Goal: Task Accomplishment & Management: Use online tool/utility

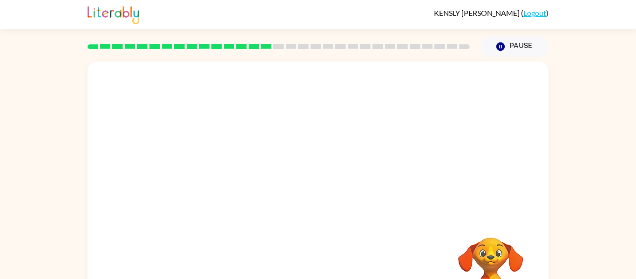
scroll to position [48, 0]
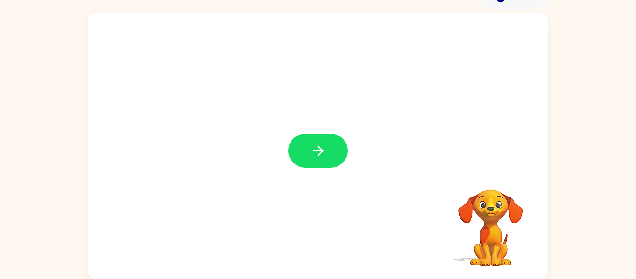
click at [308, 156] on button "button" at bounding box center [318, 151] width 60 height 34
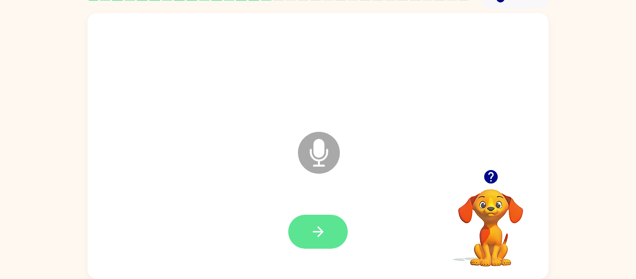
click at [303, 235] on button "button" at bounding box center [318, 232] width 60 height 34
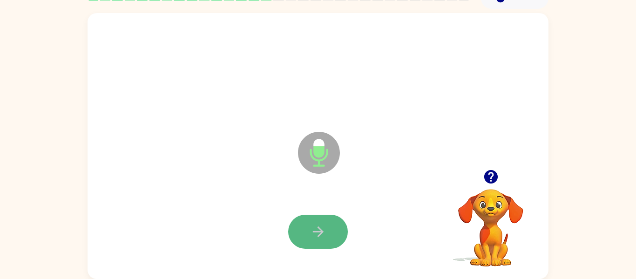
click at [303, 235] on button "button" at bounding box center [318, 232] width 60 height 34
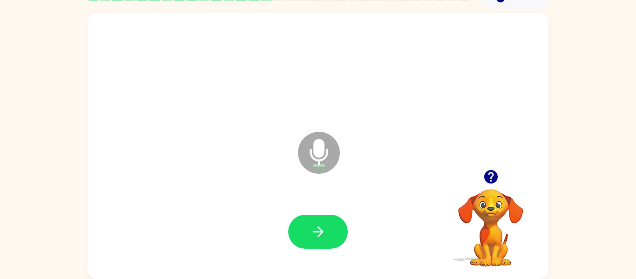
click at [494, 182] on icon "button" at bounding box center [491, 177] width 14 height 14
click at [304, 235] on button "button" at bounding box center [318, 232] width 60 height 34
click at [305, 235] on button "button" at bounding box center [318, 232] width 60 height 34
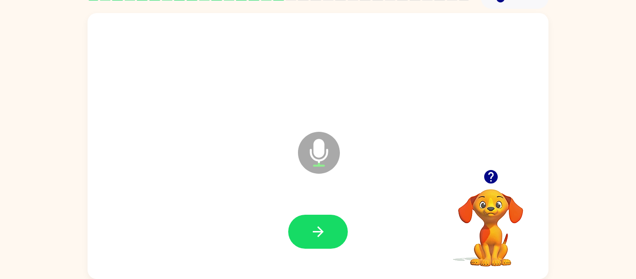
click at [305, 235] on button "button" at bounding box center [318, 232] width 60 height 34
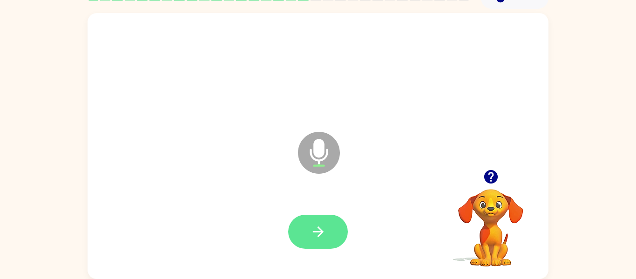
click at [305, 236] on button "button" at bounding box center [318, 232] width 60 height 34
click at [489, 168] on button "button" at bounding box center [491, 177] width 24 height 24
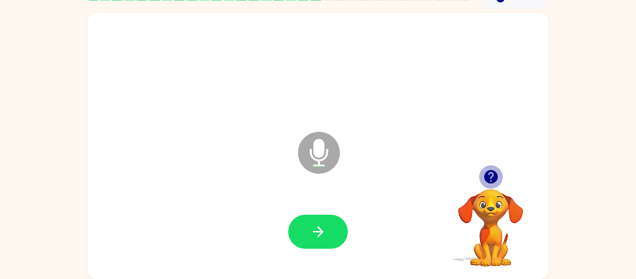
click at [489, 184] on icon "button" at bounding box center [491, 177] width 16 height 16
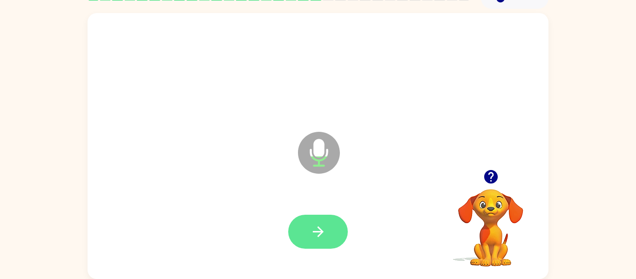
click at [328, 221] on button "button" at bounding box center [318, 232] width 60 height 34
click at [321, 230] on icon "button" at bounding box center [318, 231] width 11 height 11
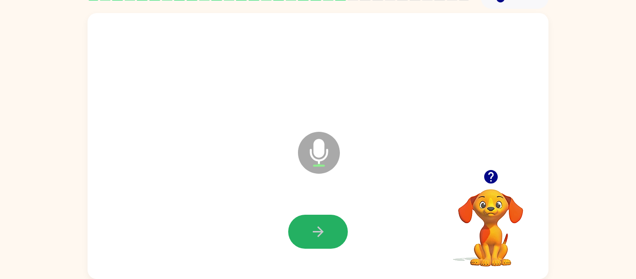
click at [321, 230] on icon "button" at bounding box center [318, 231] width 11 height 11
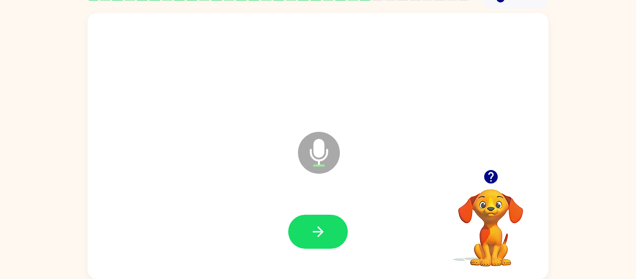
click at [321, 230] on icon "button" at bounding box center [318, 231] width 11 height 11
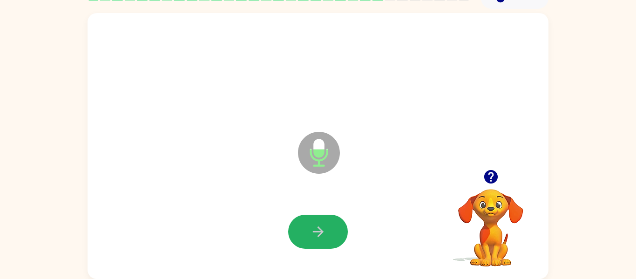
click at [321, 230] on icon "button" at bounding box center [318, 231] width 11 height 11
click at [302, 226] on button "button" at bounding box center [318, 232] width 60 height 34
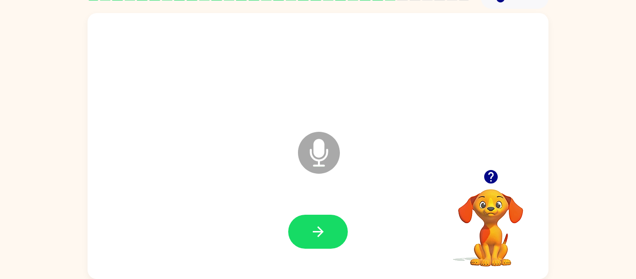
click at [302, 226] on button "button" at bounding box center [318, 232] width 60 height 34
click at [487, 176] on icon "button" at bounding box center [491, 177] width 14 height 14
click at [303, 226] on button "button" at bounding box center [318, 232] width 60 height 34
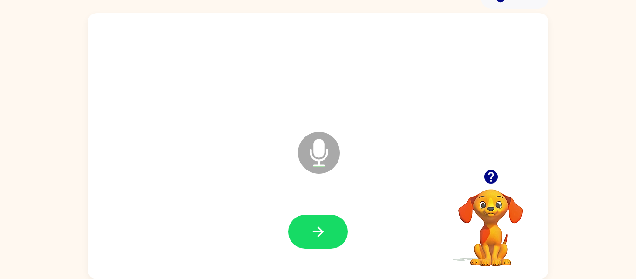
click at [303, 226] on button "button" at bounding box center [318, 232] width 60 height 34
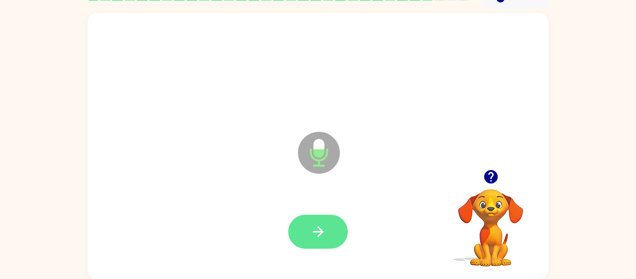
click at [306, 227] on button "button" at bounding box center [318, 232] width 60 height 34
click at [307, 227] on button "button" at bounding box center [318, 232] width 60 height 34
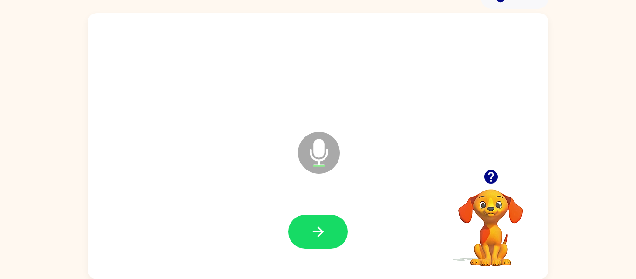
click at [307, 227] on button "button" at bounding box center [318, 232] width 60 height 34
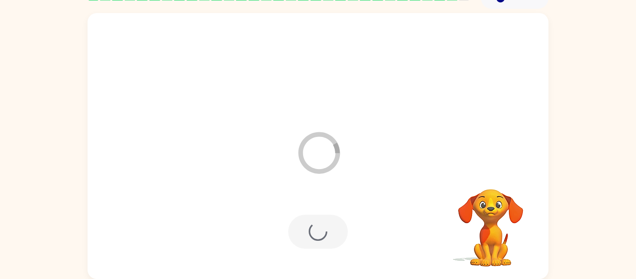
scroll to position [32, 0]
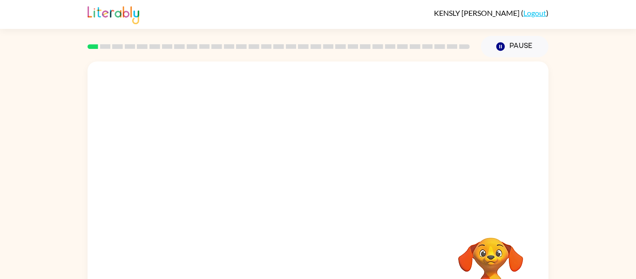
scroll to position [48, 0]
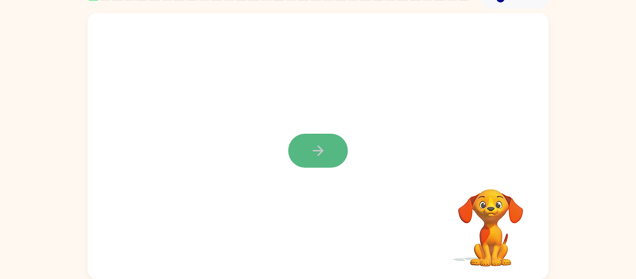
click at [317, 147] on icon "button" at bounding box center [318, 151] width 16 height 16
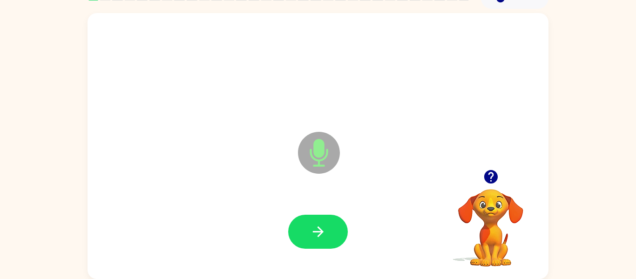
click at [277, 237] on div at bounding box center [318, 232] width 443 height 76
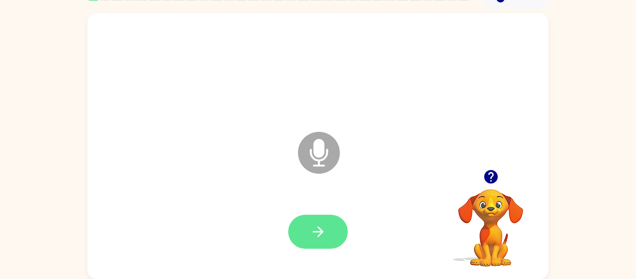
click at [313, 226] on icon "button" at bounding box center [318, 232] width 16 height 16
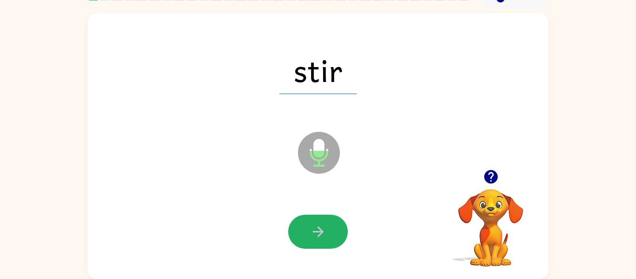
click at [313, 226] on icon "button" at bounding box center [318, 232] width 16 height 16
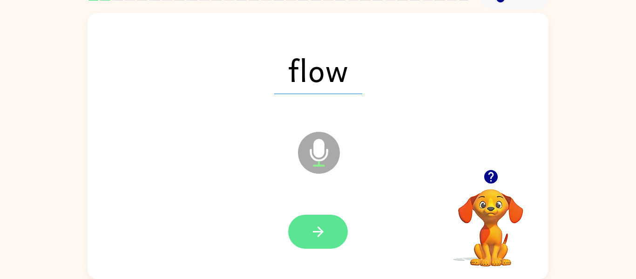
click at [313, 227] on icon "button" at bounding box center [318, 232] width 16 height 16
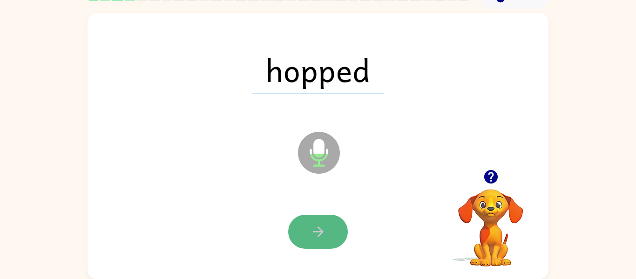
click at [314, 225] on icon "button" at bounding box center [318, 232] width 16 height 16
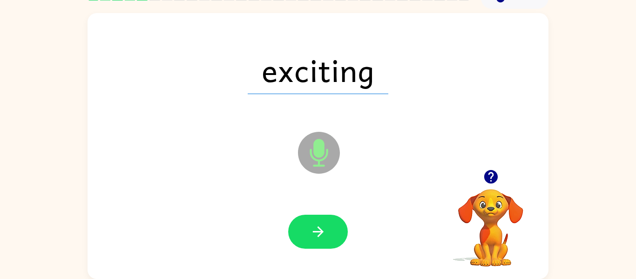
click at [314, 225] on icon "button" at bounding box center [318, 232] width 16 height 16
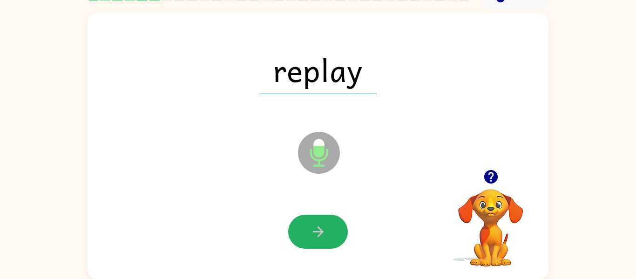
click at [314, 225] on icon "button" at bounding box center [318, 232] width 16 height 16
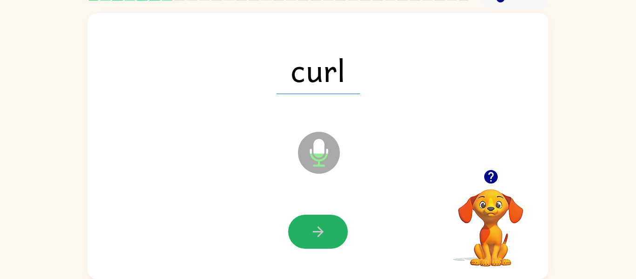
click at [314, 225] on icon "button" at bounding box center [318, 232] width 16 height 16
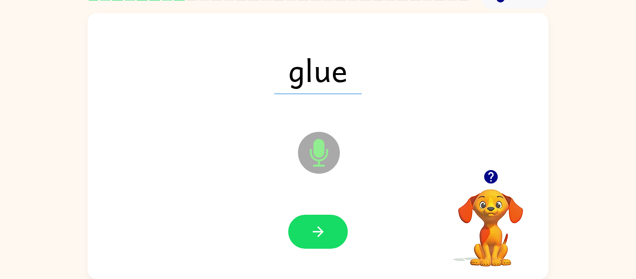
click at [314, 225] on icon "button" at bounding box center [318, 232] width 16 height 16
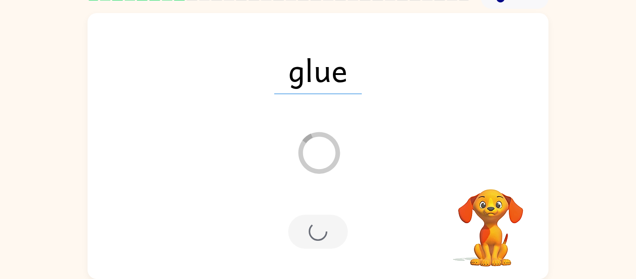
click at [315, 225] on div at bounding box center [318, 232] width 60 height 34
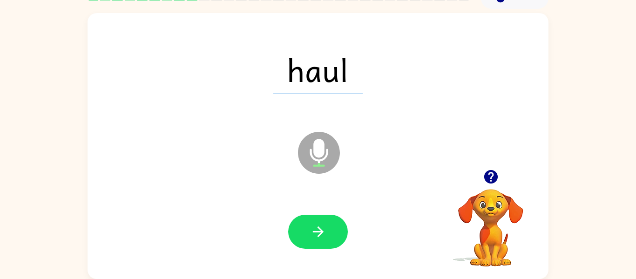
click at [315, 225] on icon "button" at bounding box center [318, 232] width 16 height 16
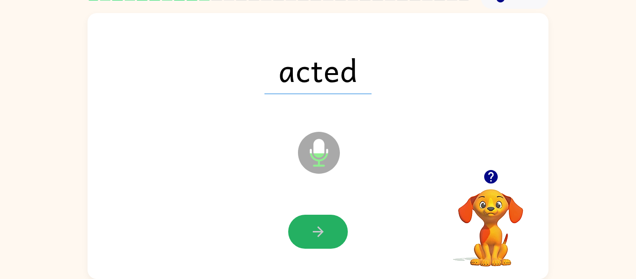
click at [315, 225] on icon "button" at bounding box center [318, 232] width 16 height 16
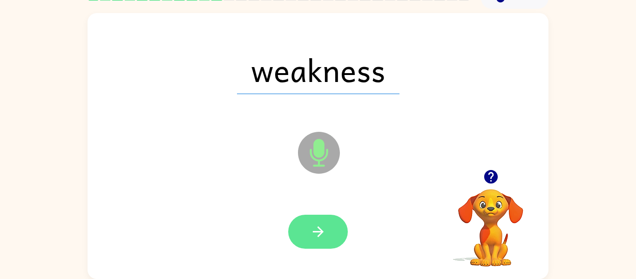
click at [315, 225] on icon "button" at bounding box center [318, 232] width 16 height 16
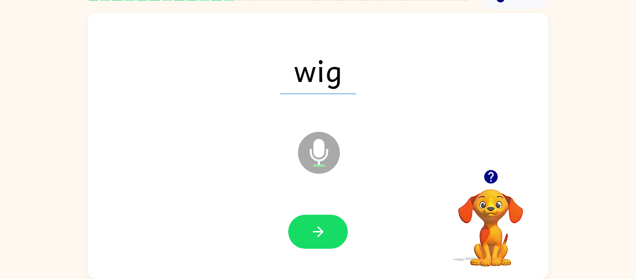
click at [315, 225] on icon "button" at bounding box center [318, 232] width 16 height 16
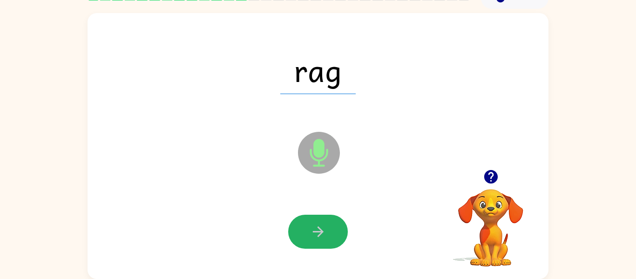
click at [315, 225] on icon "button" at bounding box center [318, 232] width 16 height 16
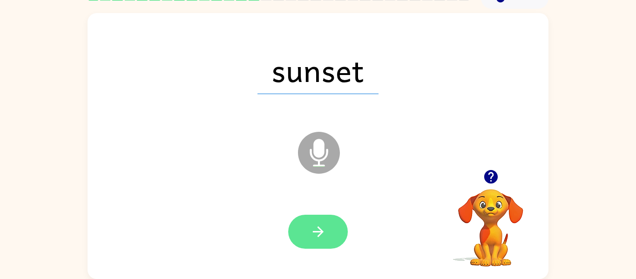
click at [315, 225] on icon "button" at bounding box center [318, 232] width 16 height 16
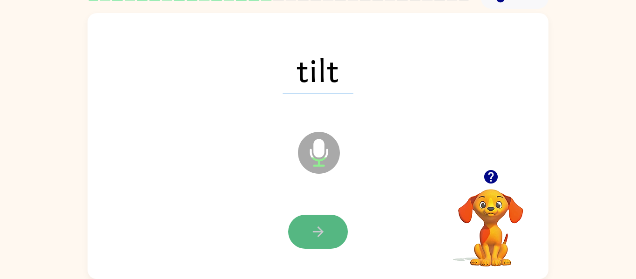
click at [315, 225] on icon "button" at bounding box center [318, 232] width 16 height 16
click at [316, 225] on icon "button" at bounding box center [318, 232] width 16 height 16
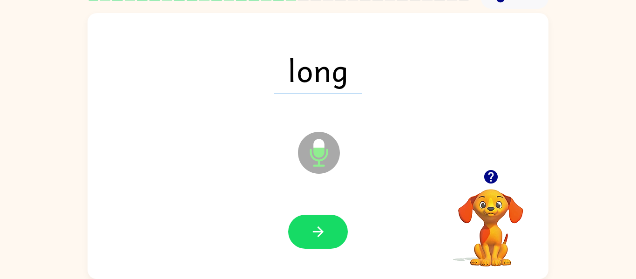
click at [316, 225] on icon "button" at bounding box center [318, 232] width 16 height 16
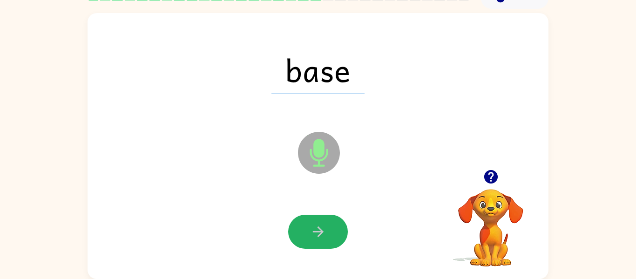
click at [316, 225] on icon "button" at bounding box center [318, 232] width 16 height 16
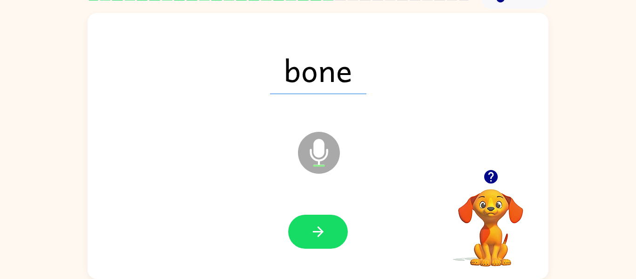
click at [316, 225] on icon "button" at bounding box center [318, 232] width 16 height 16
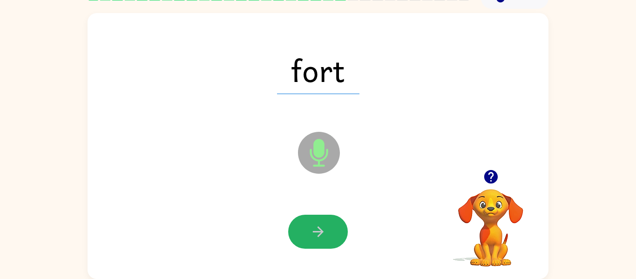
click at [316, 225] on icon "button" at bounding box center [318, 232] width 16 height 16
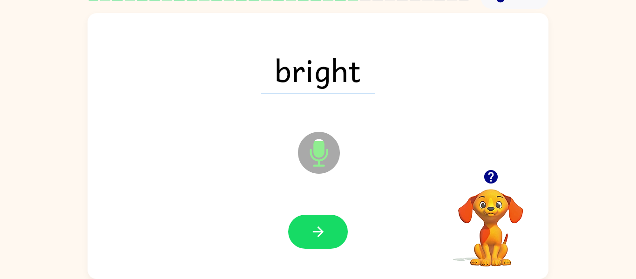
click at [316, 225] on icon "button" at bounding box center [318, 232] width 16 height 16
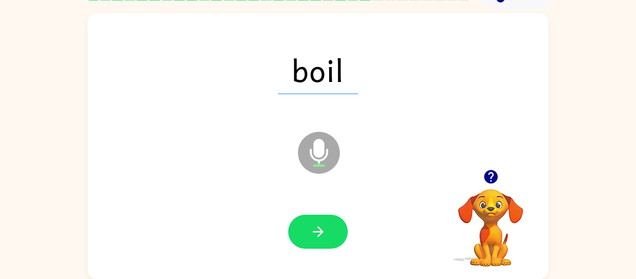
click at [316, 225] on icon "button" at bounding box center [318, 232] width 16 height 16
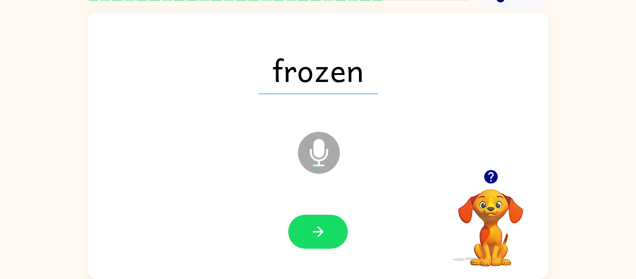
click at [316, 225] on icon "button" at bounding box center [318, 232] width 16 height 16
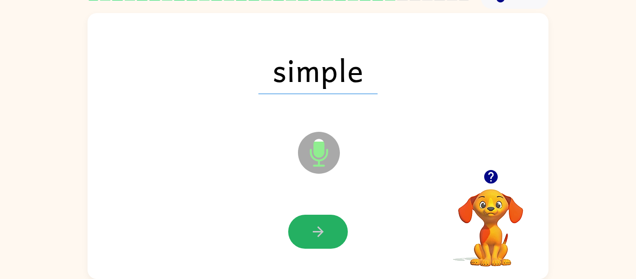
click at [316, 225] on icon "button" at bounding box center [318, 232] width 16 height 16
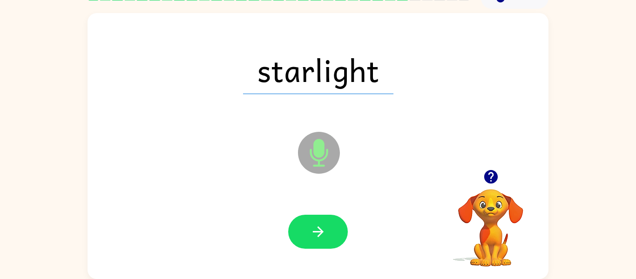
click at [316, 225] on icon "button" at bounding box center [318, 232] width 16 height 16
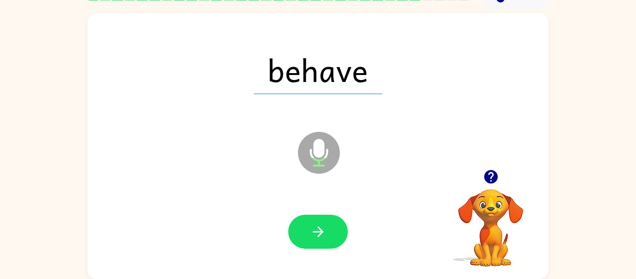
click at [316, 225] on icon "button" at bounding box center [318, 232] width 16 height 16
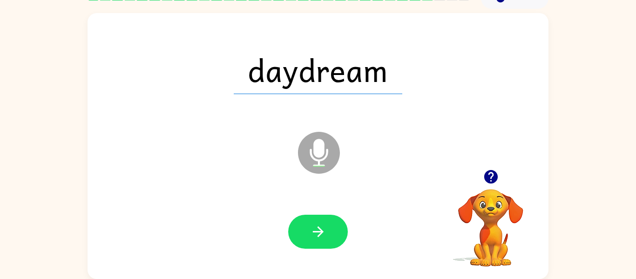
click at [316, 225] on icon "button" at bounding box center [318, 232] width 16 height 16
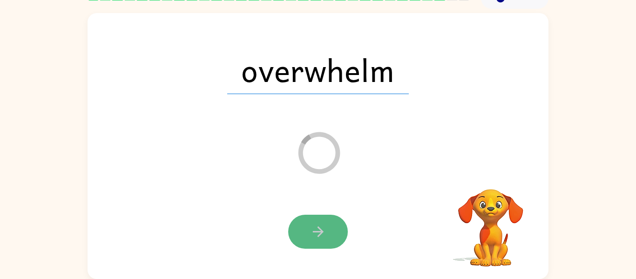
click at [326, 229] on icon "button" at bounding box center [318, 232] width 16 height 16
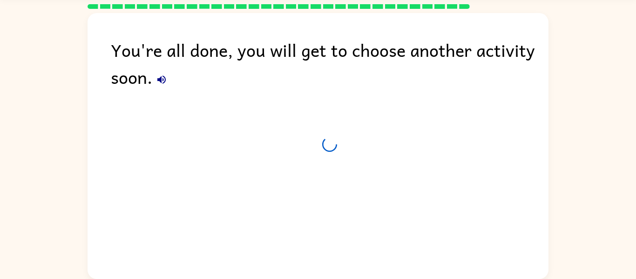
click at [326, 229] on div "You're all done, you will get to choose another activity soon." at bounding box center [318, 143] width 461 height 261
